Goal: Information Seeking & Learning: Learn about a topic

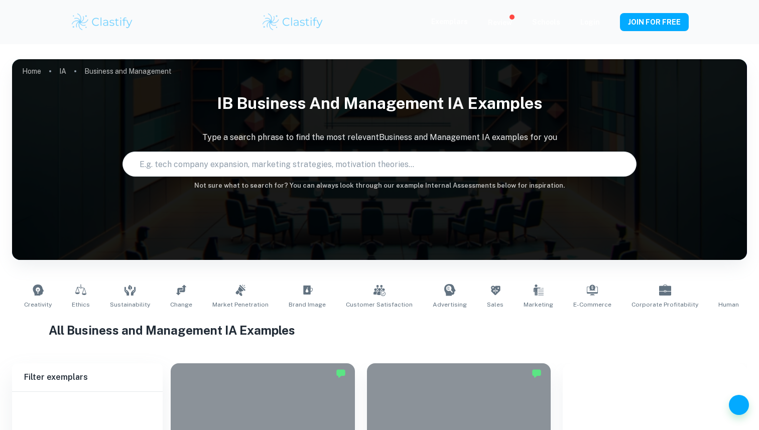
type input "Business and Management"
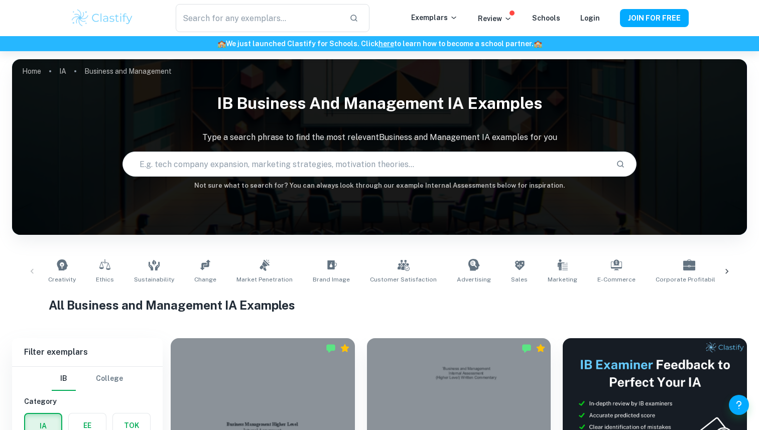
click at [239, 165] on input "text" at bounding box center [366, 164] width 486 height 28
type input "ansoff matrix"
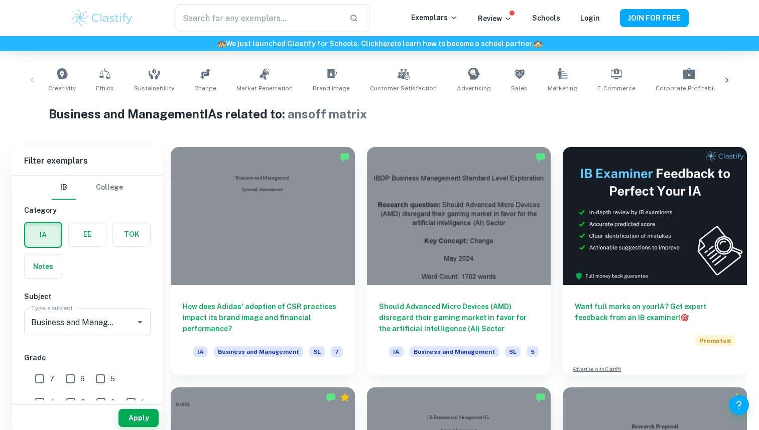
scroll to position [200, 0]
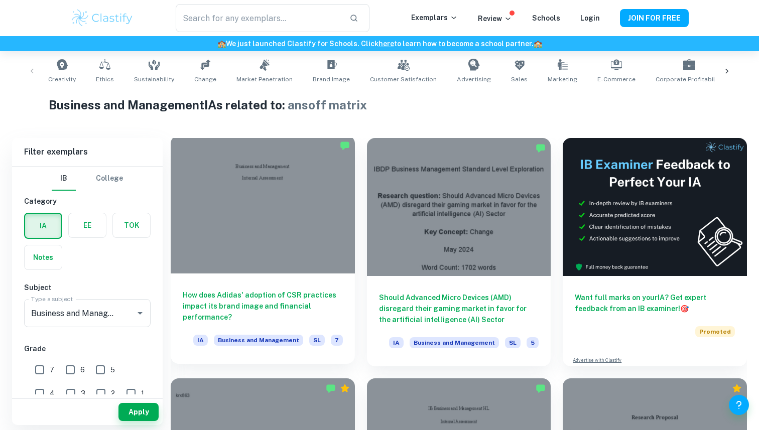
click at [231, 257] on div at bounding box center [263, 205] width 184 height 138
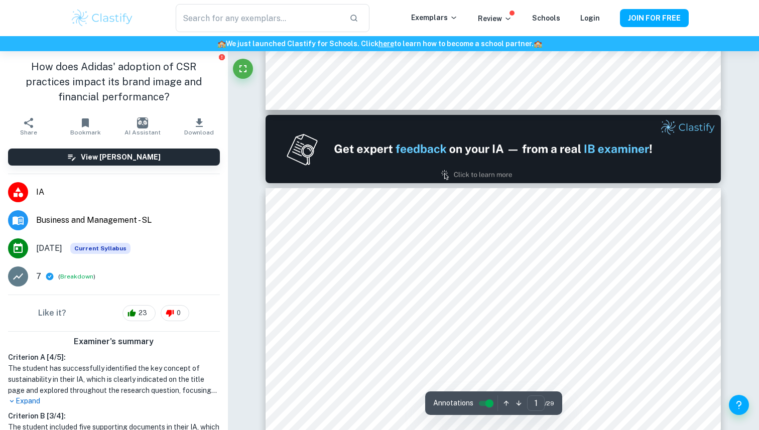
type input "2"
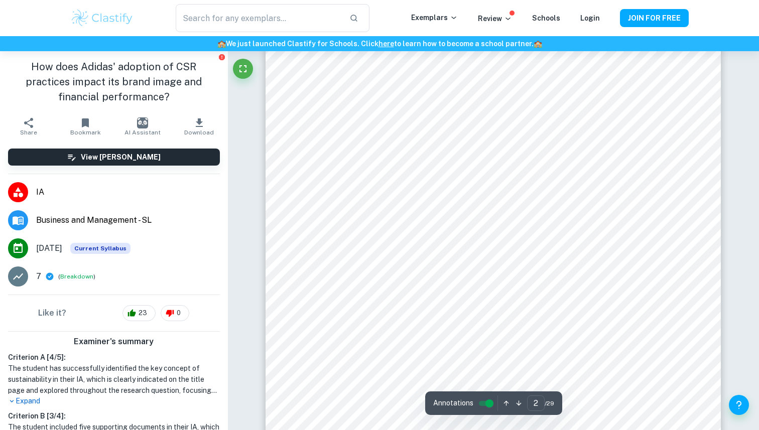
scroll to position [861, 0]
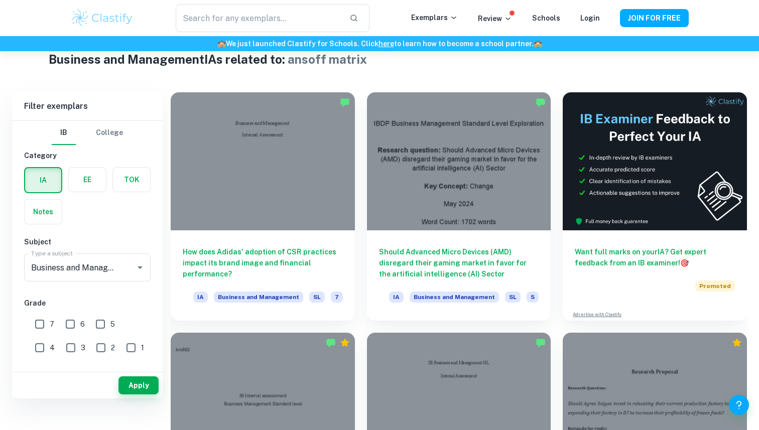
scroll to position [263, 0]
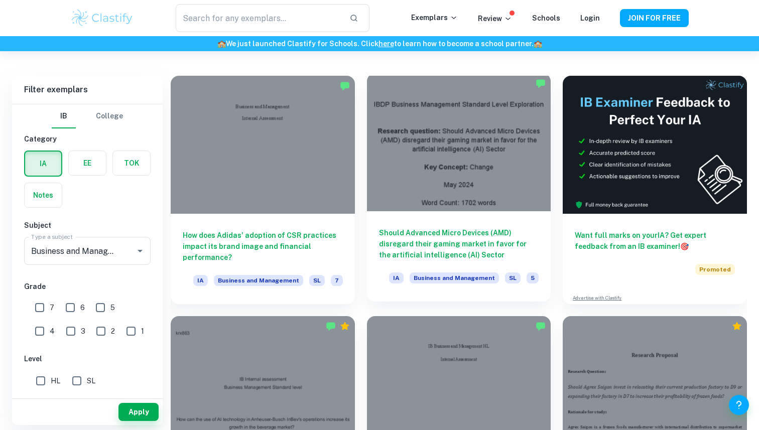
click at [446, 224] on div "Should Advanced Micro Devices (AMD) disregard their gaming market in favor for …" at bounding box center [459, 256] width 184 height 90
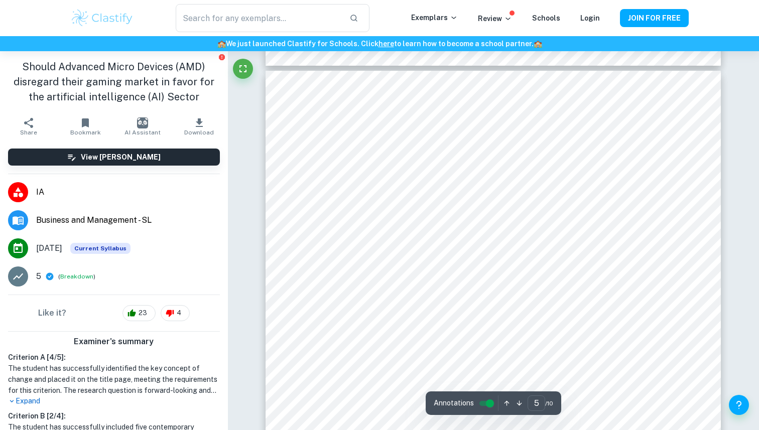
scroll to position [2517, 0]
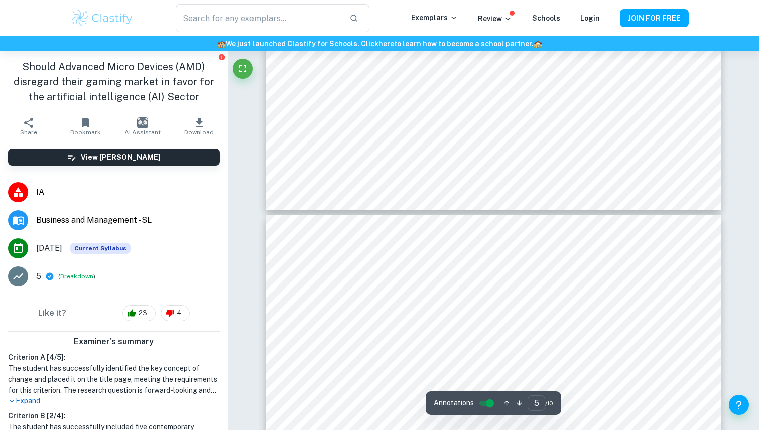
type input "4"
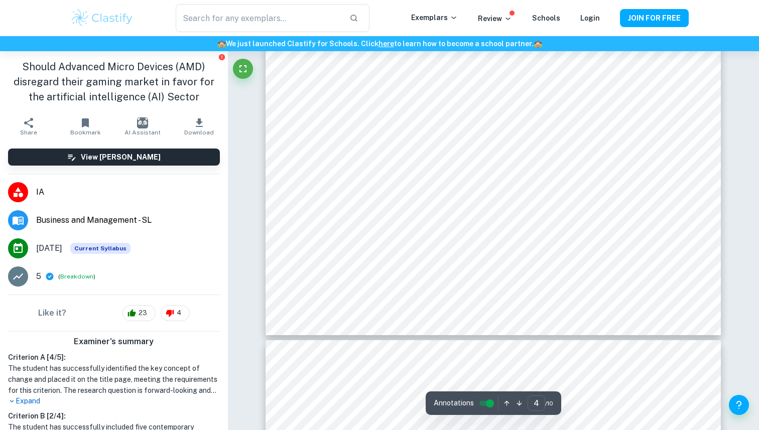
scroll to position [2246, 0]
